Goal: Navigation & Orientation: Find specific page/section

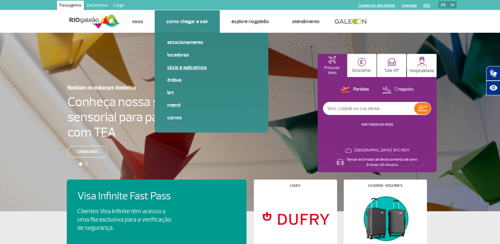
click at [188, 69] on link "Táxis e aplicativos" at bounding box center [211, 67] width 89 height 7
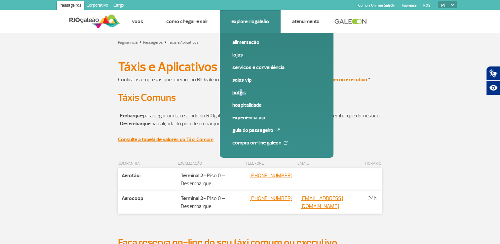
click at [238, 96] on span "Hotéis" at bounding box center [276, 95] width 89 height 13
drag, startPoint x: 238, startPoint y: 96, endPoint x: 236, endPoint y: 93, distance: 3.4
click at [236, 93] on link "Hotéis" at bounding box center [276, 92] width 89 height 7
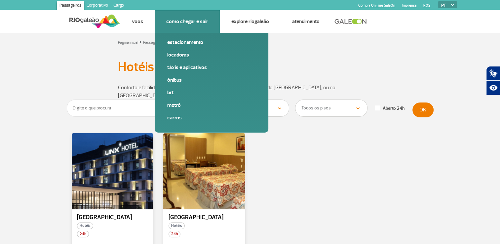
click at [179, 56] on link "Locadoras" at bounding box center [211, 54] width 89 height 7
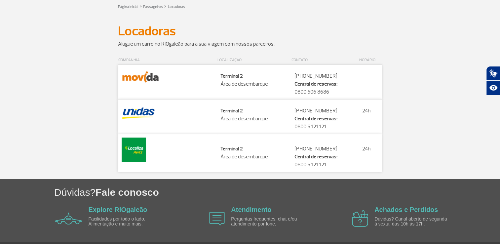
scroll to position [24, 0]
